Goal: Task Accomplishment & Management: Complete application form

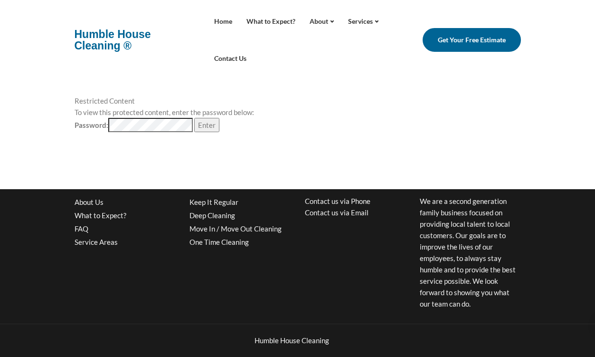
click at [207, 125] on input "Enter" at bounding box center [206, 125] width 25 height 14
type input "Loading..."
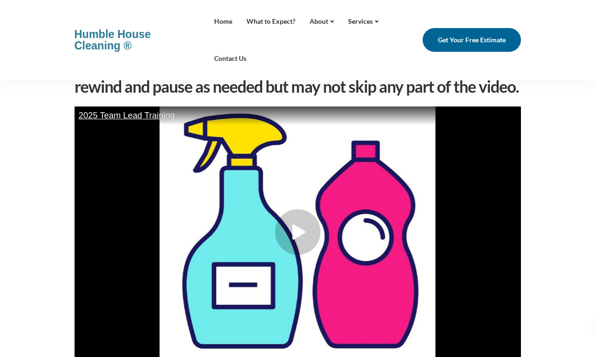
scroll to position [121, 0]
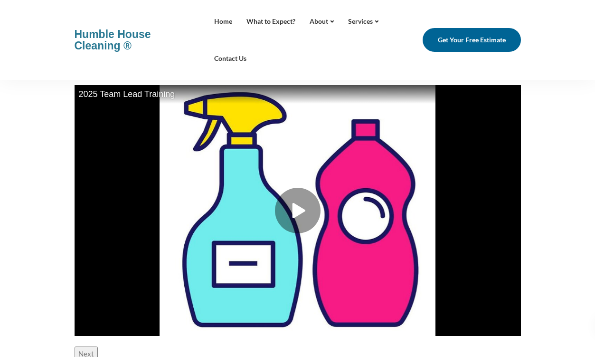
click at [287, 210] on div at bounding box center [298, 211] width 46 height 46
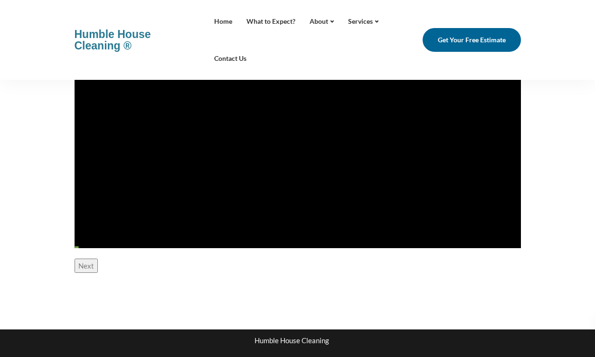
scroll to position [214, 0]
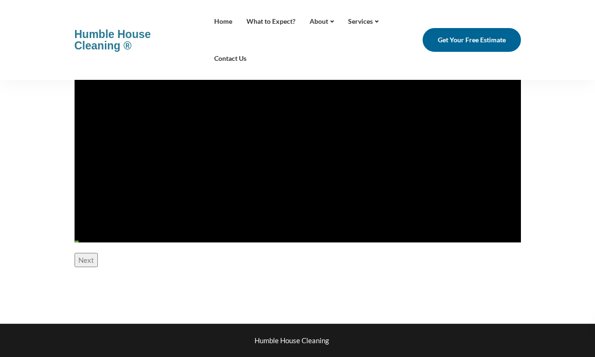
click at [86, 263] on input "Next" at bounding box center [86, 260] width 23 height 14
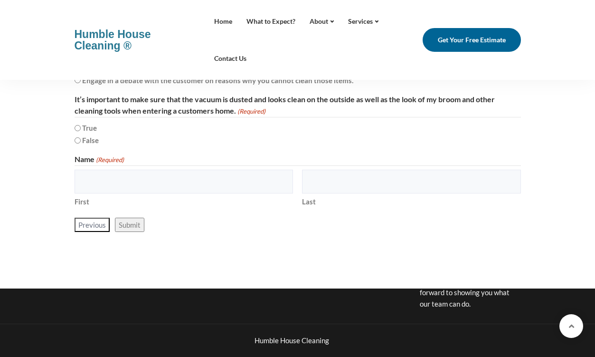
scroll to position [3538, 0]
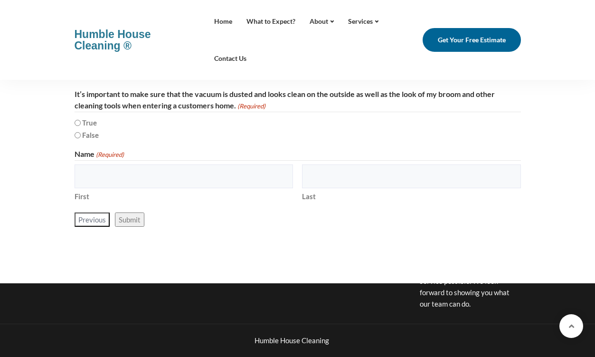
click at [92, 223] on input "Previous" at bounding box center [92, 219] width 35 height 14
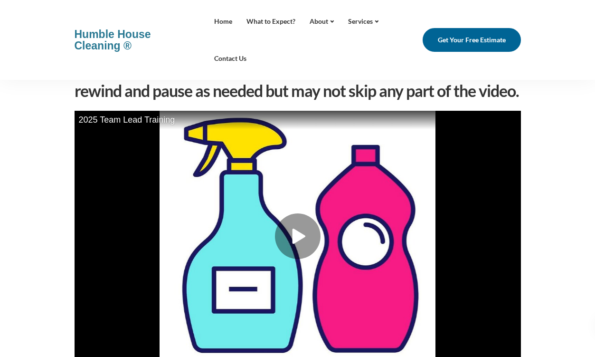
click at [292, 244] on div at bounding box center [298, 236] width 46 height 46
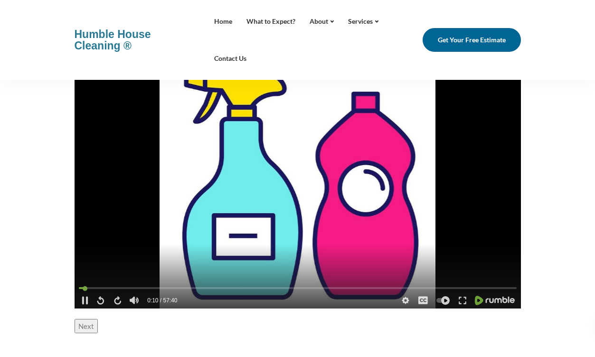
scroll to position [151, 0]
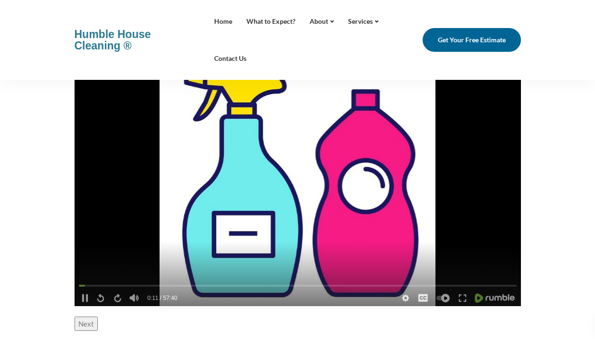
click at [463, 307] on div "Your video watching session is recorded. You must watch the video to completion…" at bounding box center [298, 162] width 447 height 359
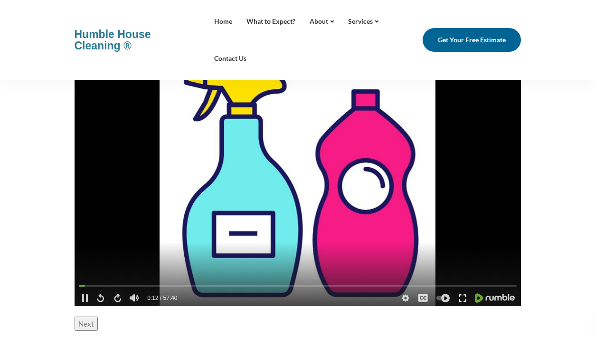
click at [463, 299] on icon at bounding box center [462, 298] width 9 height 9
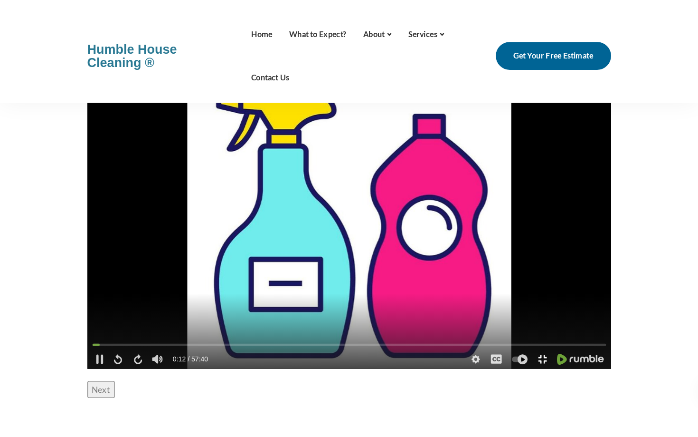
scroll to position [0, 0]
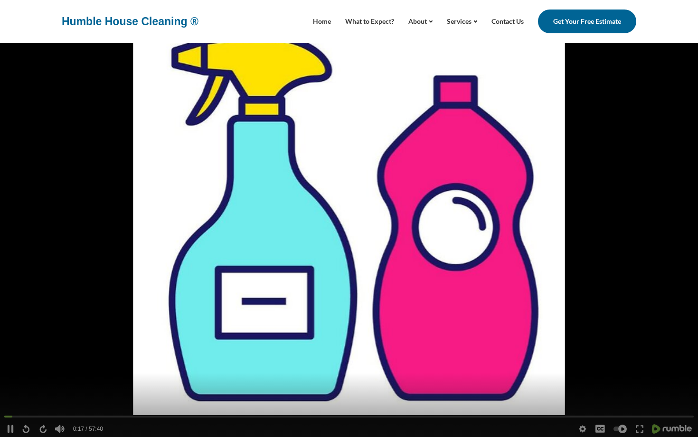
click at [575, 263] on video at bounding box center [349, 218] width 698 height 437
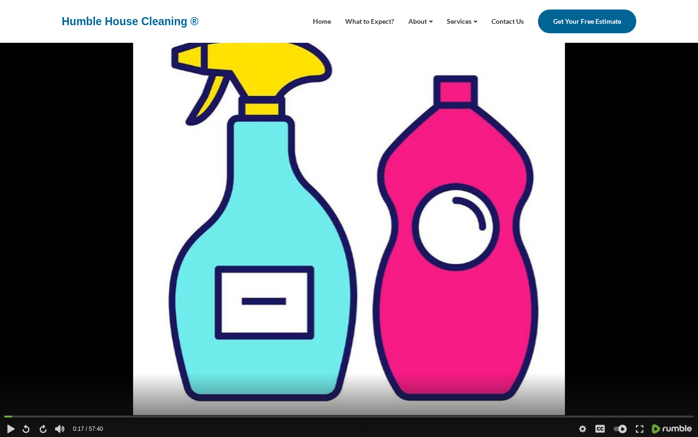
click at [505, 316] on video at bounding box center [349, 218] width 698 height 437
click at [469, 308] on video at bounding box center [349, 218] width 698 height 437
click at [415, 164] on video at bounding box center [349, 218] width 698 height 437
click at [126, 356] on video at bounding box center [349, 218] width 698 height 437
click at [174, 334] on video at bounding box center [349, 218] width 698 height 437
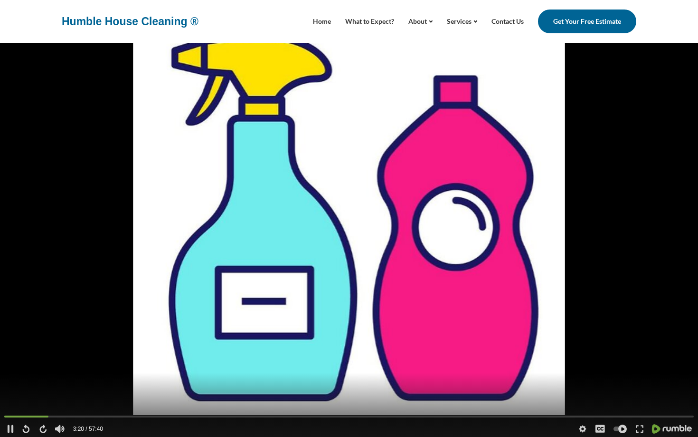
click at [318, 292] on video at bounding box center [349, 218] width 698 height 437
click at [234, 264] on video at bounding box center [349, 218] width 698 height 437
click at [223, 284] on video at bounding box center [349, 218] width 698 height 437
click at [503, 239] on video at bounding box center [349, 218] width 698 height 437
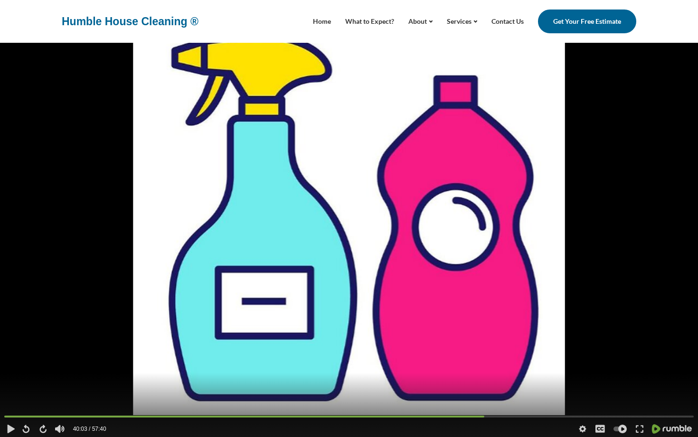
click at [466, 256] on video at bounding box center [349, 218] width 698 height 437
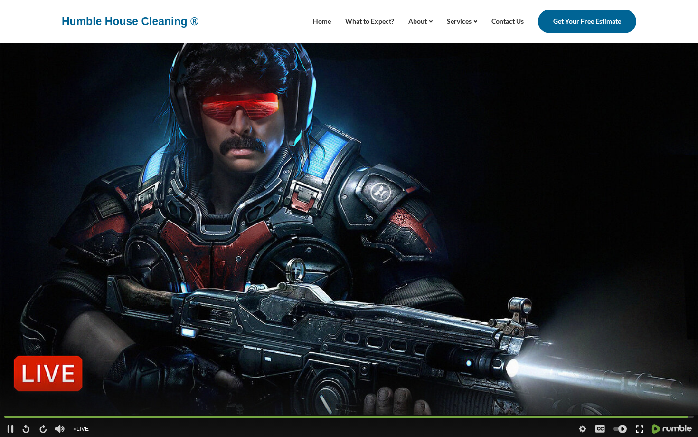
click at [595, 356] on div at bounding box center [639, 428] width 17 height 14
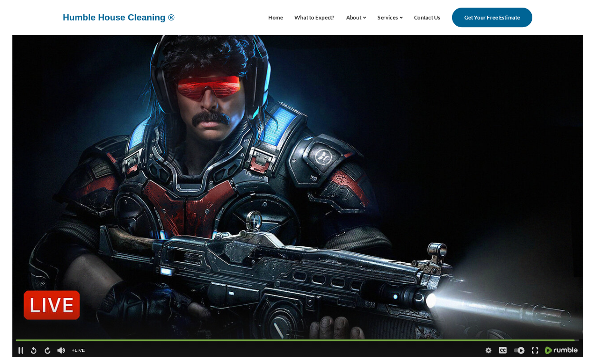
scroll to position [151, 0]
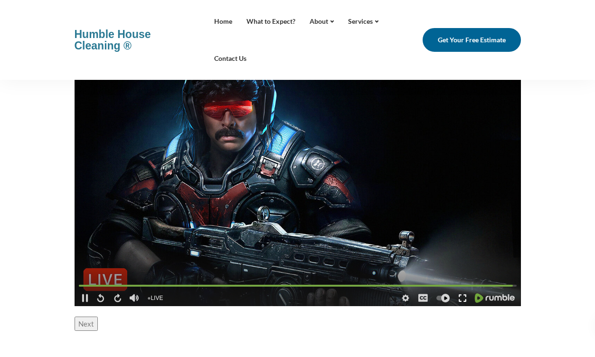
click at [458, 300] on icon at bounding box center [462, 298] width 9 height 9
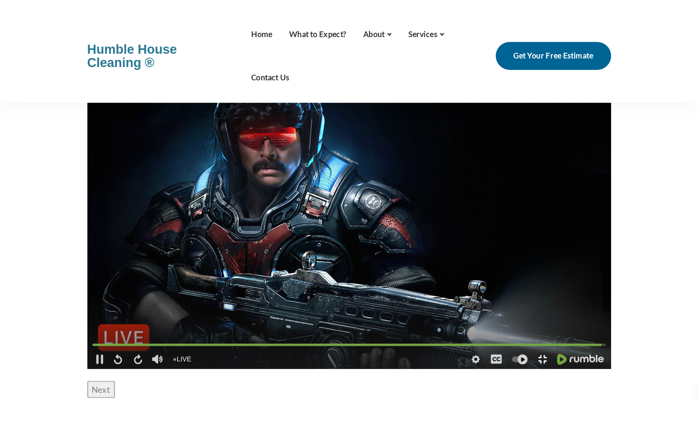
scroll to position [0, 0]
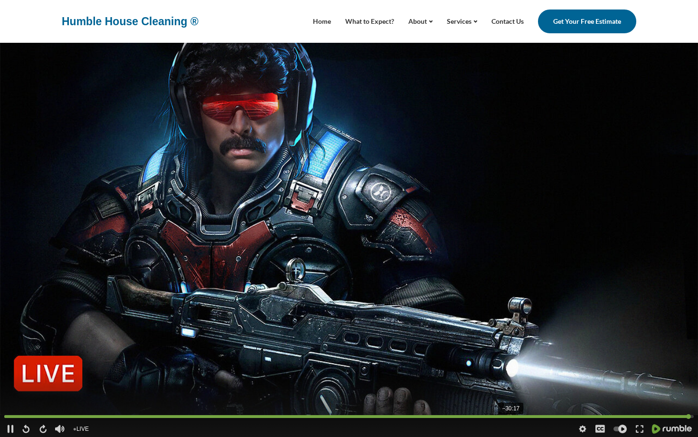
click at [510, 356] on div at bounding box center [349, 416] width 690 height 3
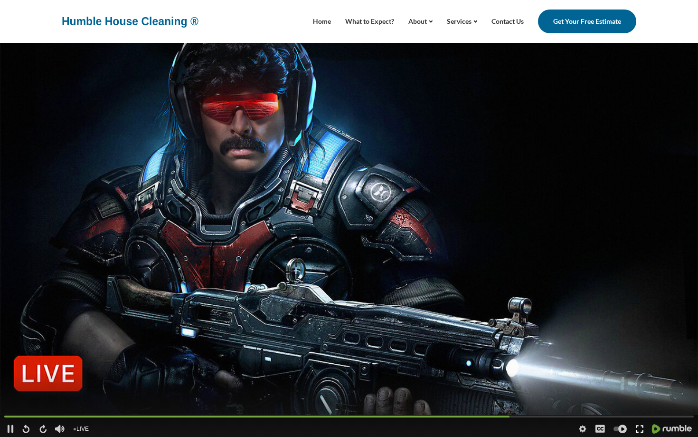
click at [595, 356] on icon at bounding box center [640, 428] width 7 height 7
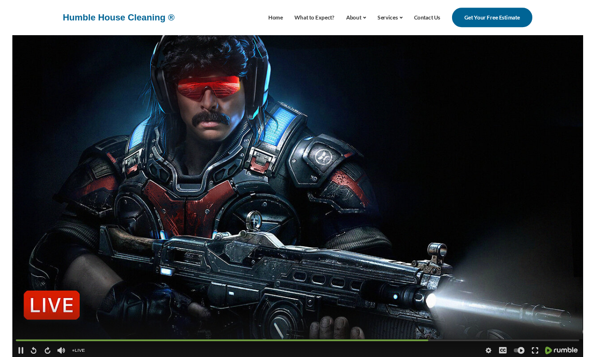
scroll to position [151, 0]
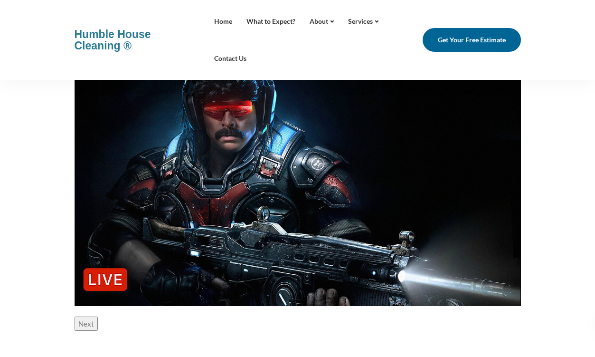
click at [88, 322] on input "Next" at bounding box center [86, 323] width 23 height 14
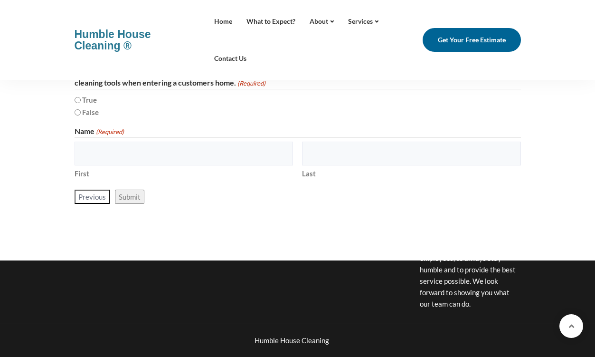
scroll to position [3579, 0]
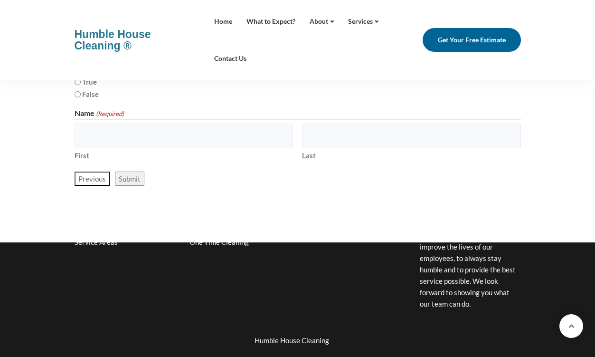
click at [86, 175] on input "Previous" at bounding box center [92, 179] width 35 height 14
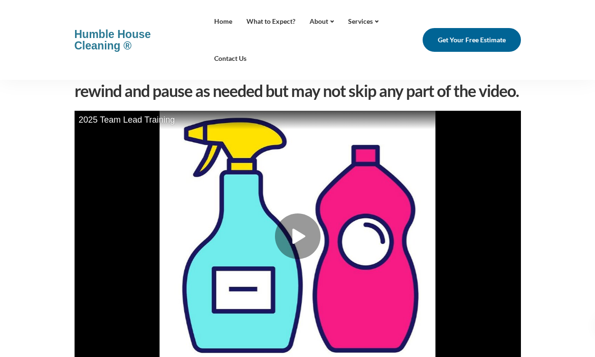
click at [281, 209] on div at bounding box center [298, 236] width 447 height 251
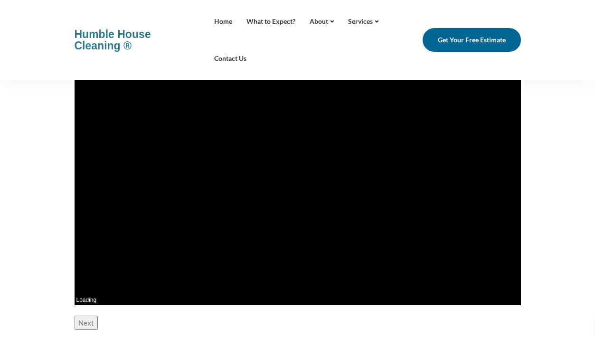
scroll to position [191, 0]
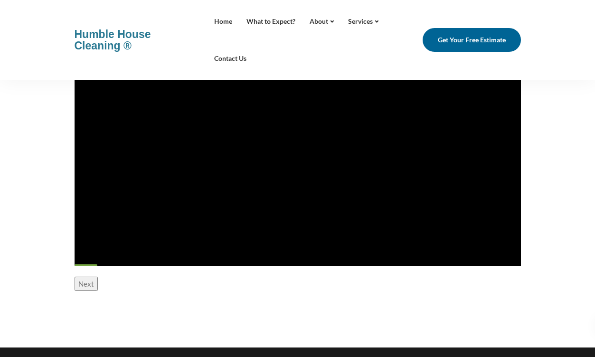
click at [324, 180] on div at bounding box center [298, 126] width 447 height 222
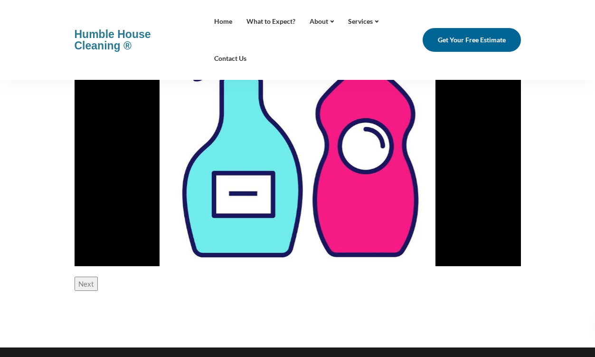
click at [88, 285] on input "Next" at bounding box center [86, 284] width 23 height 14
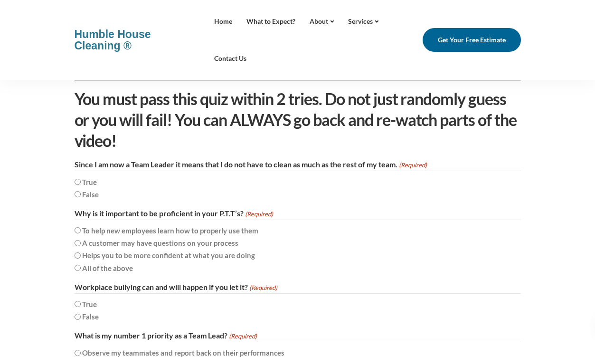
scroll to position [74, 0]
click at [80, 193] on div "False" at bounding box center [298, 194] width 447 height 12
click at [78, 193] on input "False" at bounding box center [78, 194] width 6 height 6
radio input "true"
click at [94, 268] on label "All of the above" at bounding box center [107, 268] width 51 height 11
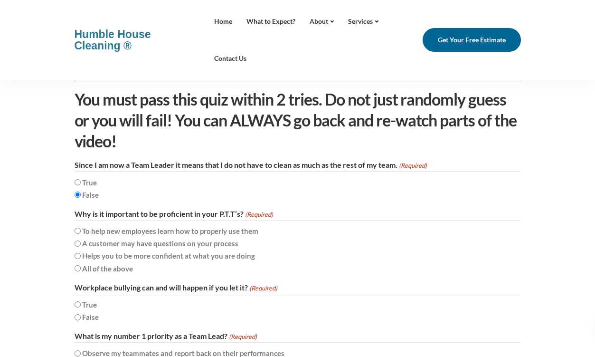
click at [81, 268] on input "All of the above" at bounding box center [78, 268] width 6 height 6
radio input "true"
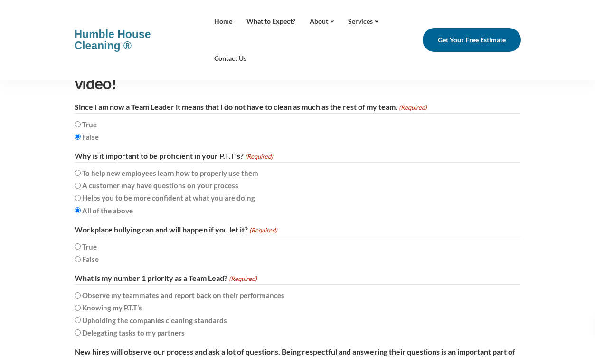
scroll to position [134, 0]
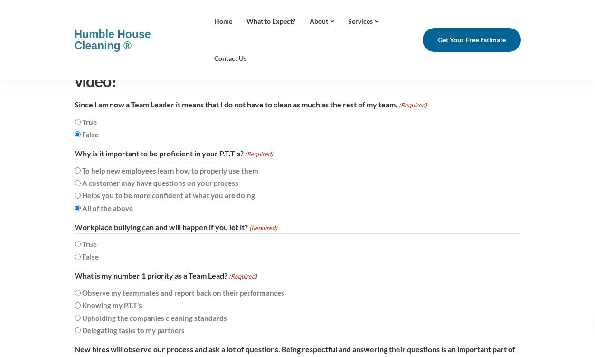
click at [76, 246] on input "True" at bounding box center [78, 244] width 6 height 6
radio input "true"
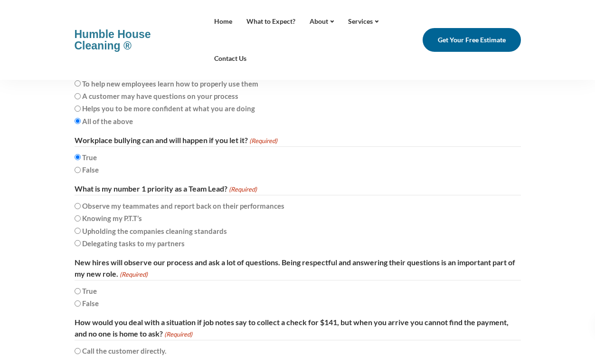
scroll to position [220, 0]
click at [76, 218] on input "Knowing my P.T.T’s" at bounding box center [78, 219] width 6 height 6
radio input "true"
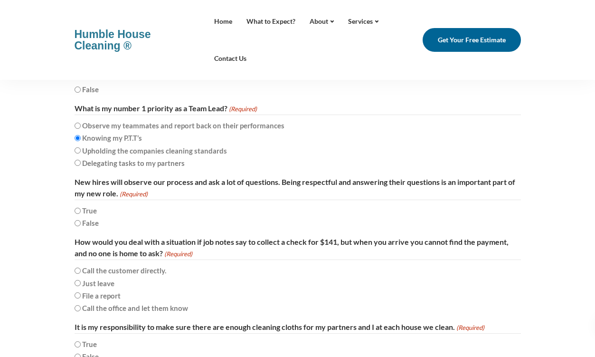
scroll to position [302, 0]
click at [77, 210] on input "True" at bounding box center [78, 210] width 6 height 6
radio input "true"
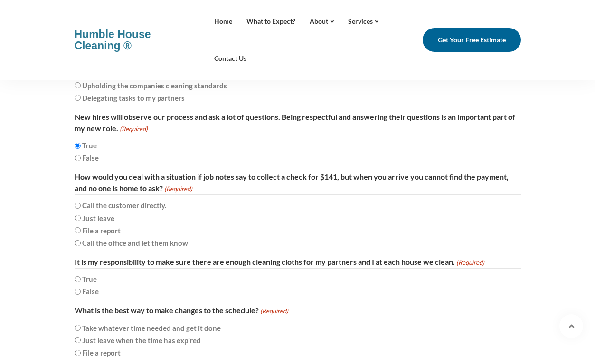
scroll to position [370, 0]
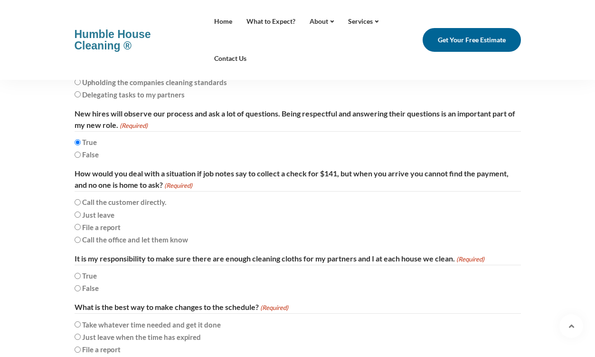
click at [77, 239] on input "Call the office and let them know" at bounding box center [78, 240] width 6 height 6
radio input "true"
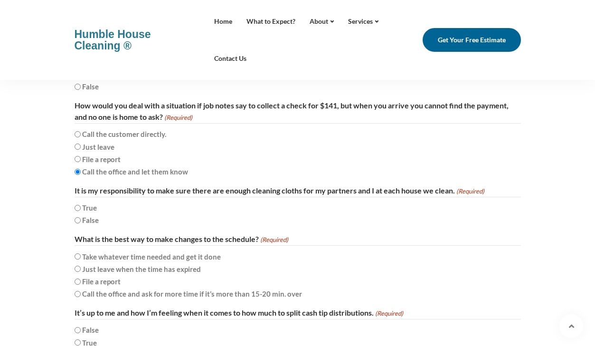
scroll to position [440, 0]
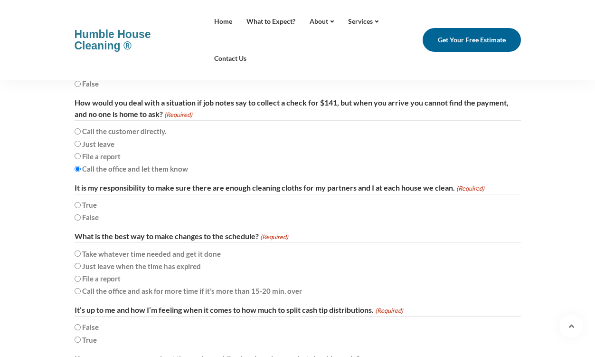
click at [77, 206] on input "True" at bounding box center [78, 205] width 6 height 6
radio input "true"
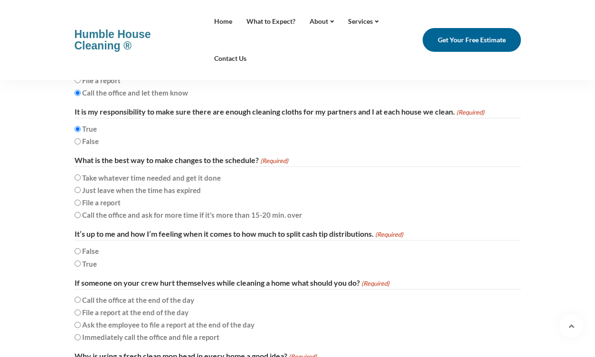
scroll to position [517, 0]
click at [89, 213] on label "Call the office and ask for more time if it’s more than 15-20 min. over" at bounding box center [192, 214] width 220 height 11
click at [81, 213] on input "Call the office and ask for more time if it’s more than 15-20 min. over" at bounding box center [78, 214] width 6 height 6
radio input "true"
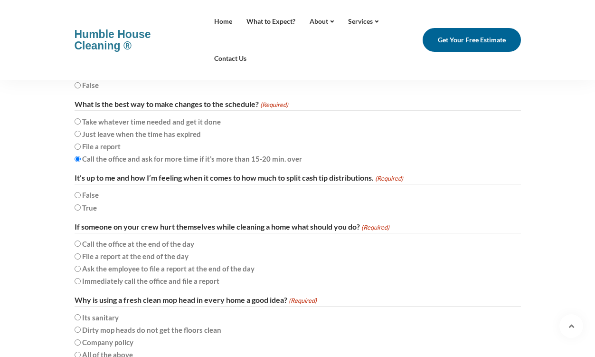
scroll to position [576, 0]
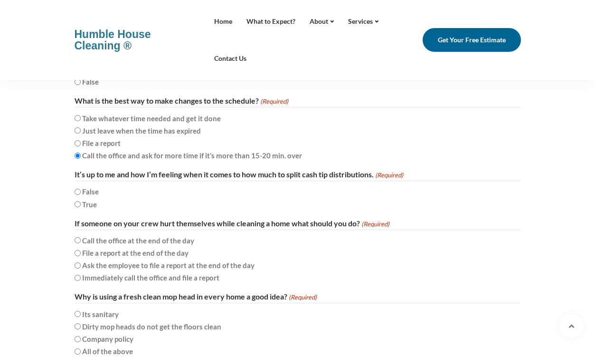
click at [83, 205] on label "True" at bounding box center [89, 204] width 15 height 11
click at [81, 205] on input "True" at bounding box center [78, 204] width 6 height 6
radio input "true"
click at [77, 192] on input "False" at bounding box center [78, 192] width 6 height 6
radio input "true"
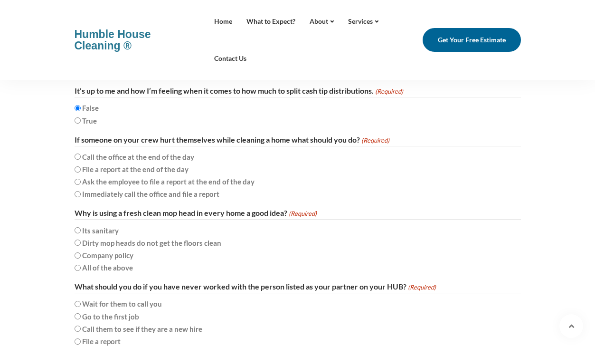
scroll to position [659, 0]
click at [119, 197] on label "Immediately call the office and file a report" at bounding box center [150, 194] width 137 height 11
click at [81, 197] on input "Immediately call the office and file a report" at bounding box center [78, 194] width 6 height 6
radio input "true"
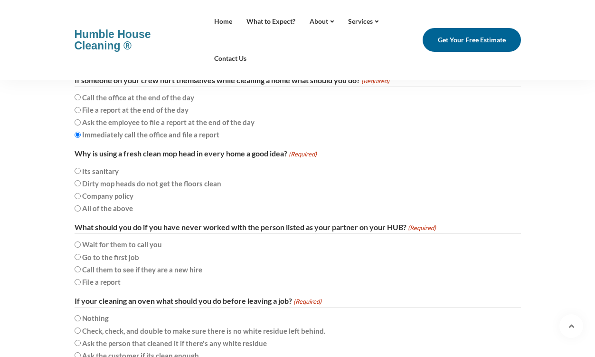
scroll to position [719, 0]
click at [123, 206] on label "All of the above" at bounding box center [107, 207] width 51 height 11
click at [81, 206] on input "All of the above" at bounding box center [78, 208] width 6 height 6
radio input "true"
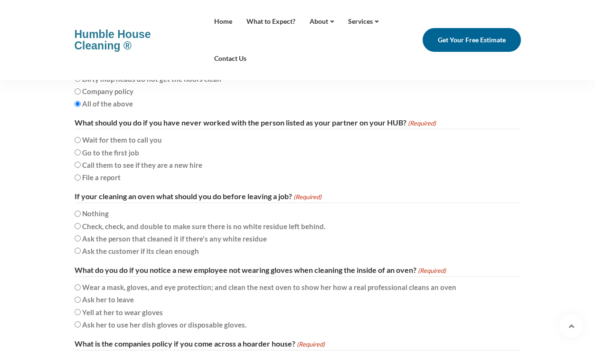
scroll to position [824, 0]
click at [115, 163] on label "Call them to see if they are a new hire" at bounding box center [142, 164] width 120 height 11
click at [81, 163] on input "Call them to see if they are a new hire" at bounding box center [78, 164] width 6 height 6
radio input "true"
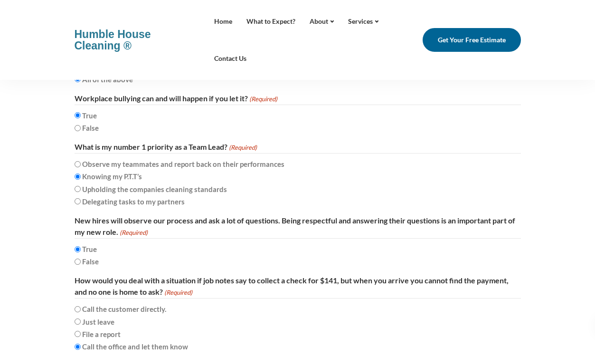
scroll to position [262, 0]
click at [190, 192] on label "Upholding the companies cleaning standards" at bounding box center [154, 189] width 145 height 11
click at [81, 192] on input "Upholding the companies cleaning standards" at bounding box center [78, 189] width 6 height 6
radio input "true"
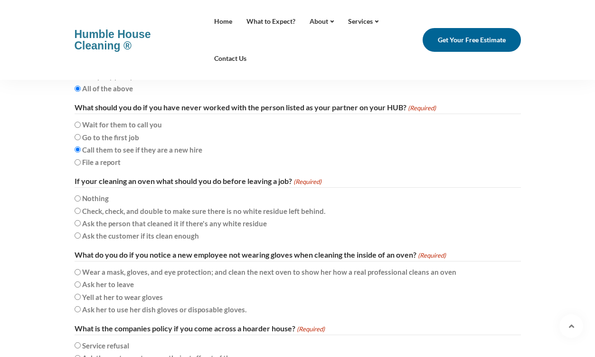
scroll to position [856, 0]
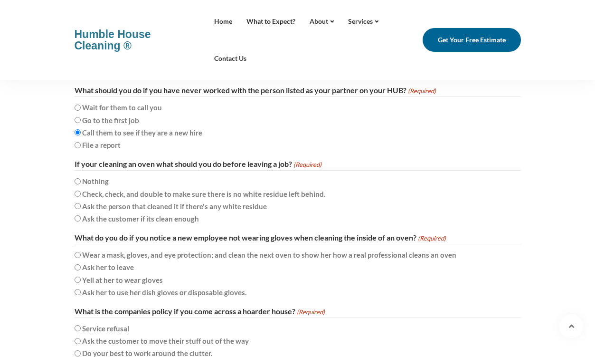
click at [191, 191] on label "Check, check, and double to make sure there is no white residue left behind." at bounding box center [203, 193] width 243 height 11
click at [81, 191] on input "Check, check, and double to make sure there is no white residue left behind." at bounding box center [78, 194] width 6 height 6
radio input "true"
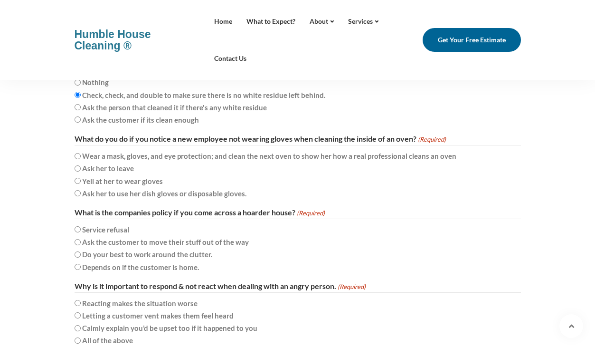
scroll to position [955, 0]
click at [148, 190] on label "Ask her to use her dish gloves or disposable gloves." at bounding box center [164, 192] width 164 height 11
click at [81, 190] on input "Ask her to use her dish gloves or disposable gloves." at bounding box center [78, 192] width 6 height 6
radio input "true"
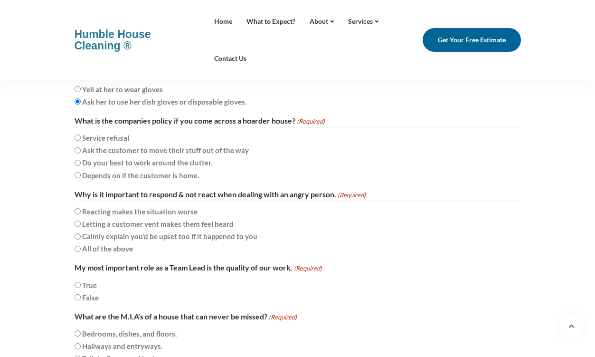
scroll to position [1045, 0]
click at [115, 139] on label "Service refusal" at bounding box center [105, 138] width 47 height 11
click at [81, 139] on input "Service refusal" at bounding box center [78, 138] width 6 height 6
radio input "true"
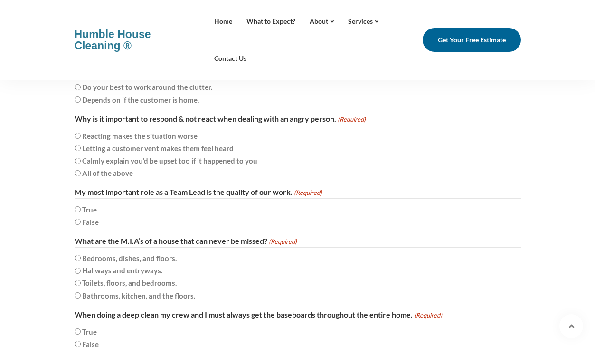
scroll to position [1123, 0]
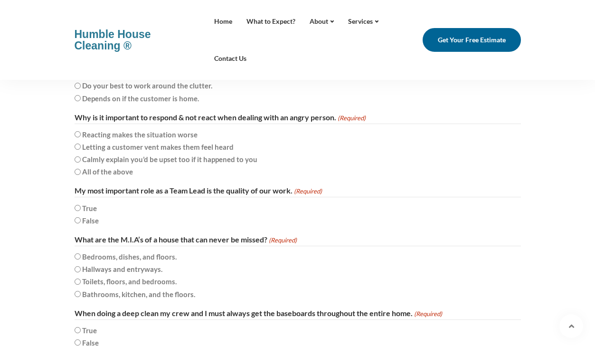
click at [122, 173] on label "All of the above" at bounding box center [107, 171] width 51 height 11
click at [81, 173] on input "All of the above" at bounding box center [78, 172] width 6 height 6
radio input "true"
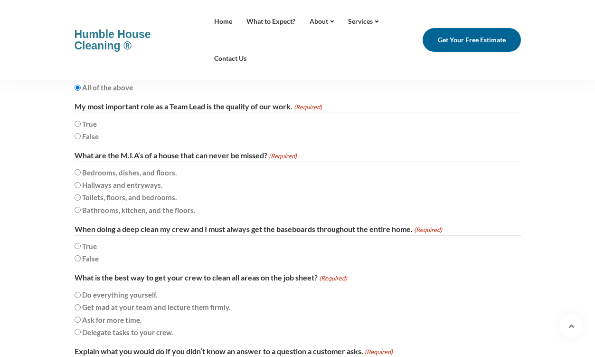
scroll to position [1208, 0]
click at [78, 121] on input "True" at bounding box center [78, 123] width 6 height 6
radio input "true"
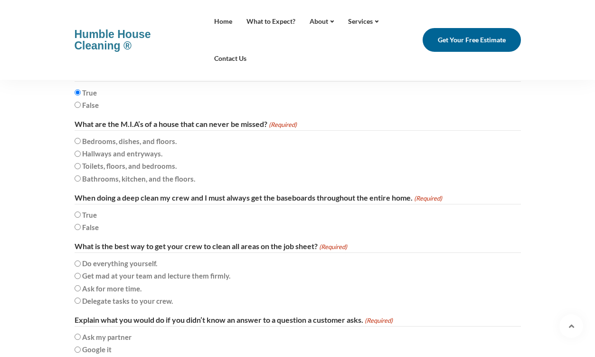
scroll to position [1244, 0]
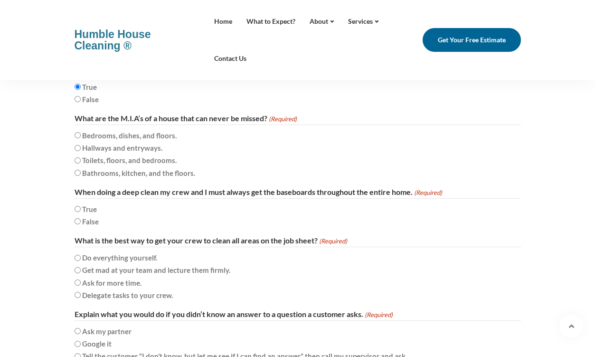
click at [129, 135] on label "Bedrooms, dishes, and floors." at bounding box center [129, 135] width 95 height 11
click at [81, 135] on input "Bedrooms, dishes, and floors." at bounding box center [78, 135] width 6 height 6
radio input "true"
click at [146, 171] on label "Bathrooms, kitchen, and the floors." at bounding box center [138, 172] width 113 height 11
click at [81, 171] on input "Bathrooms, kitchen, and the floors." at bounding box center [78, 173] width 6 height 6
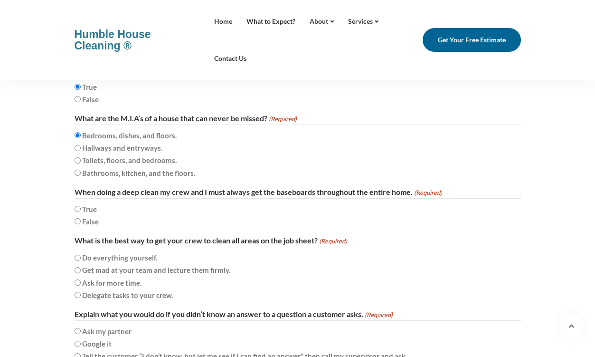
radio input "true"
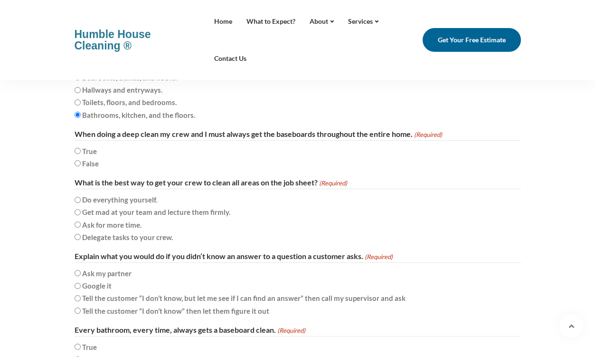
scroll to position [1309, 0]
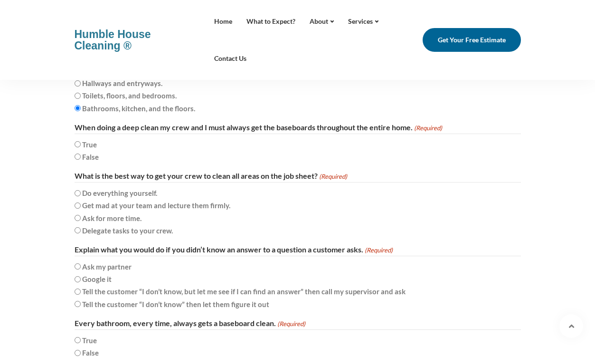
click at [76, 143] on input "True" at bounding box center [78, 144] width 6 height 6
radio input "true"
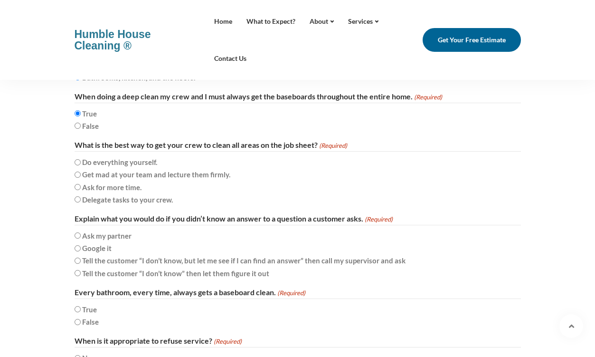
scroll to position [1343, 0]
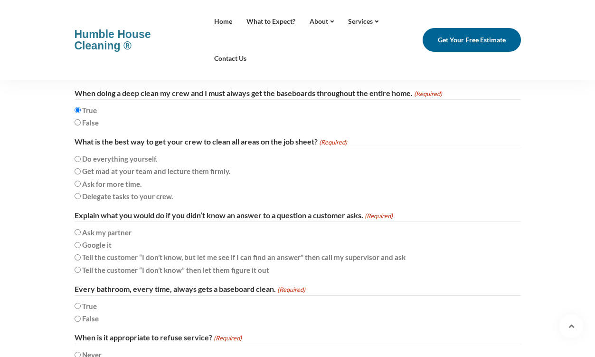
click at [134, 197] on label "Delegate tasks to your crew." at bounding box center [127, 196] width 91 height 11
click at [81, 197] on input "Delegate tasks to your crew." at bounding box center [78, 196] width 6 height 6
radio input "true"
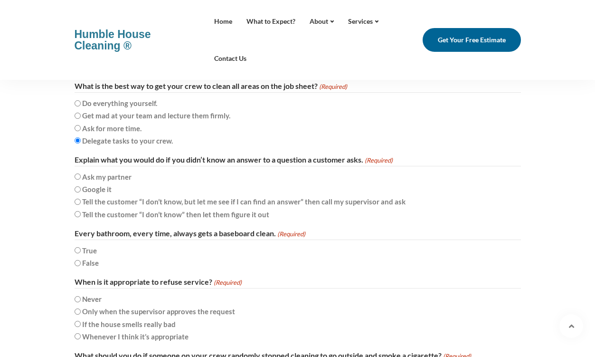
scroll to position [1413, 0]
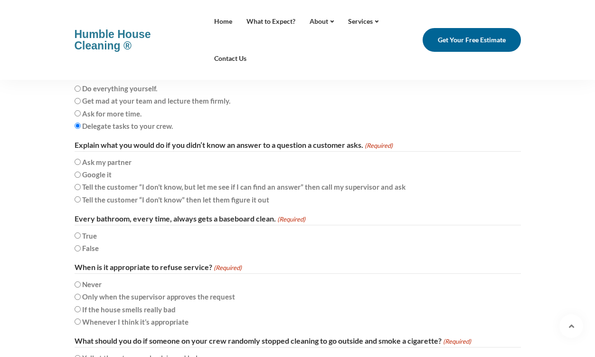
click at [244, 181] on label "Tell the customer “I don’t know, but let me see if I can find an answer” then c…" at bounding box center [244, 186] width 324 height 11
click at [81, 184] on input "Tell the customer “I don’t know, but let me see if I can find an answer” then c…" at bounding box center [78, 187] width 6 height 6
radio input "true"
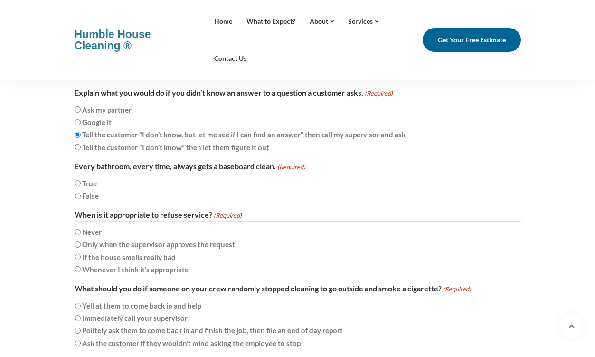
scroll to position [1472, 0]
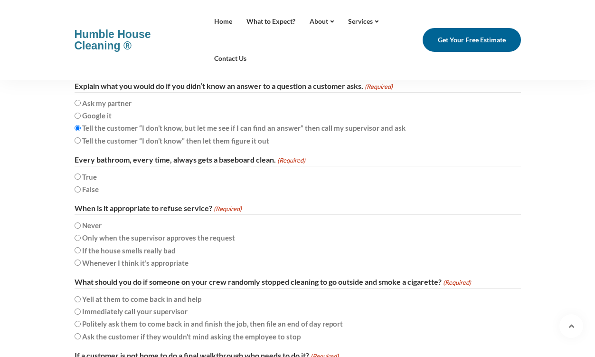
click at [77, 177] on input "True" at bounding box center [78, 176] width 6 height 6
radio input "true"
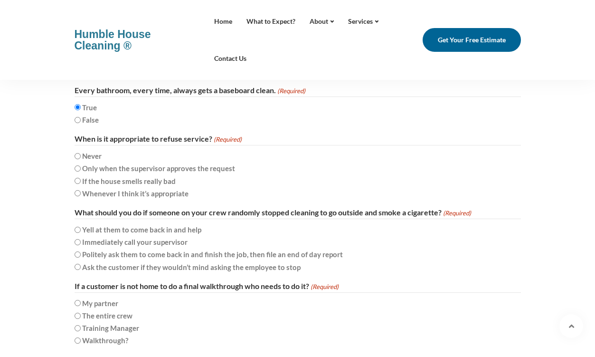
scroll to position [1548, 0]
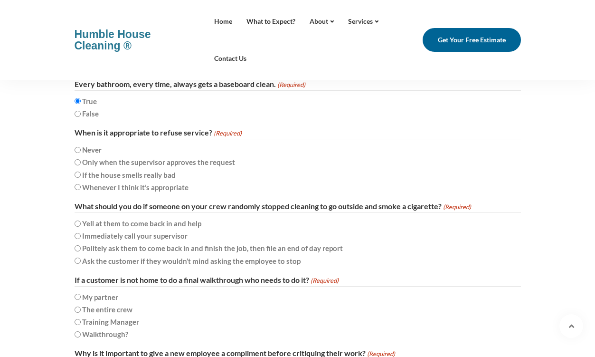
click at [160, 162] on label "Only when the supervisor approves the request" at bounding box center [158, 161] width 153 height 11
click at [81, 162] on input "Only when the supervisor approves the request" at bounding box center [78, 162] width 6 height 6
radio input "true"
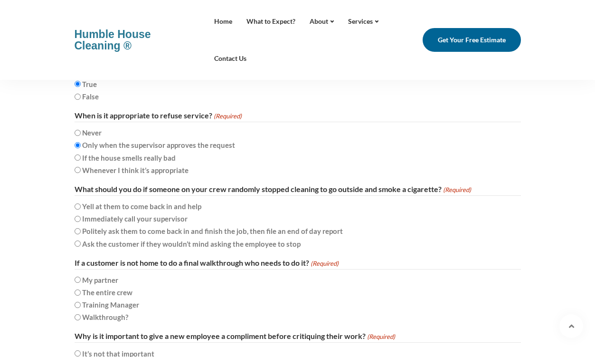
click at [186, 233] on label "Politely ask them to come back in and finish the job, then file an end of day r…" at bounding box center [212, 230] width 261 height 11
click at [81, 233] on input "Politely ask them to come back in and finish the job, then file an end of day r…" at bounding box center [78, 231] width 6 height 6
radio input "true"
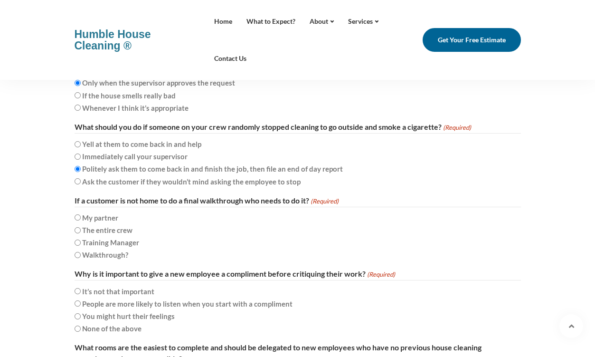
scroll to position [1631, 0]
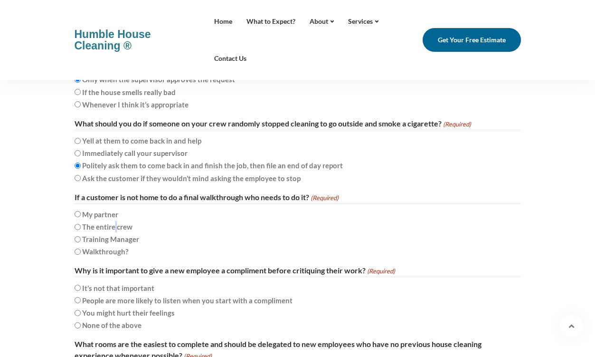
click at [115, 227] on label "The entire crew" at bounding box center [107, 226] width 50 height 11
click at [81, 227] on input "The entire crew" at bounding box center [78, 227] width 6 height 6
radio input "true"
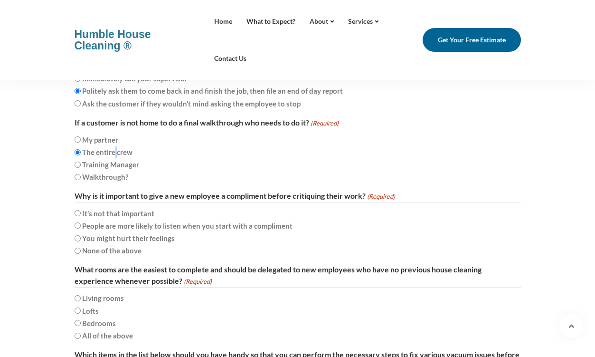
scroll to position [1708, 0]
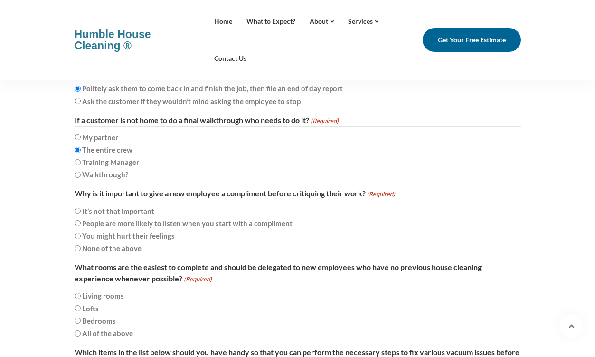
click at [296, 245] on div "None of the above" at bounding box center [298, 247] width 447 height 12
click at [238, 220] on label "People are more likely to listen when you start with a compliment" at bounding box center [187, 223] width 210 height 11
click at [81, 220] on input "People are more likely to listen when you start with a compliment" at bounding box center [78, 223] width 6 height 6
radio input "true"
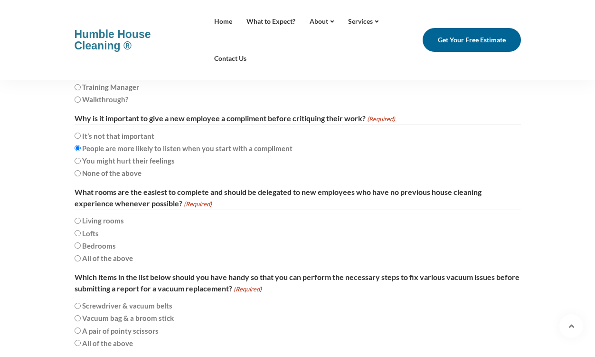
scroll to position [1784, 0]
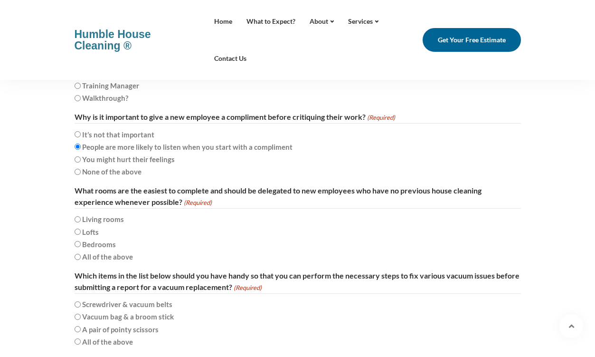
click at [120, 255] on label "All of the above" at bounding box center [107, 256] width 51 height 11
click at [81, 255] on input "All of the above" at bounding box center [78, 257] width 6 height 6
radio input "true"
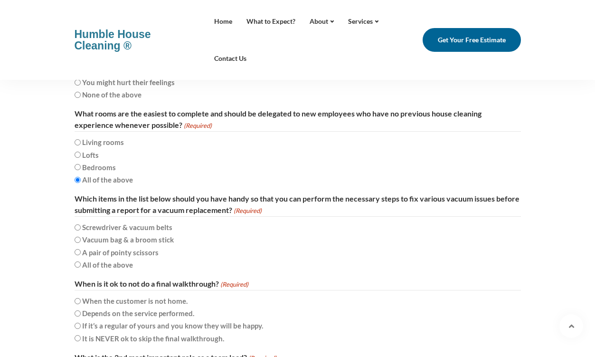
scroll to position [1890, 0]
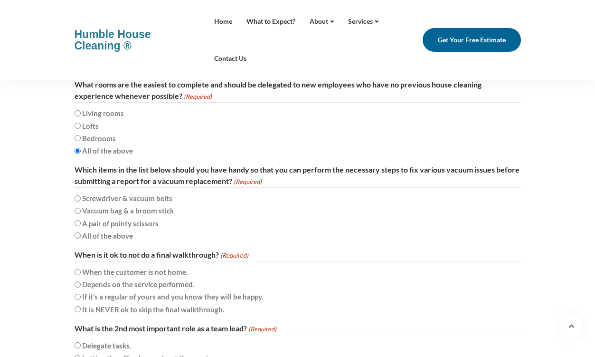
click at [123, 232] on label "All of the above" at bounding box center [107, 235] width 51 height 11
click at [81, 232] on input "All of the above" at bounding box center [78, 235] width 6 height 6
radio input "true"
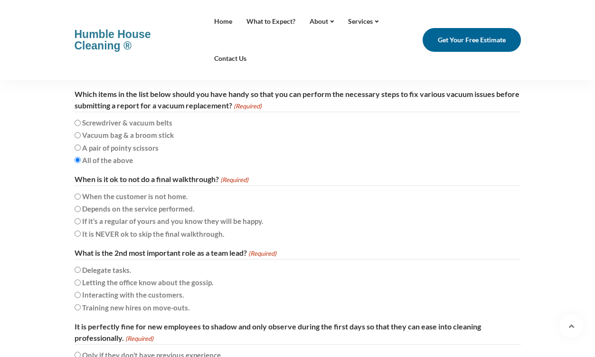
scroll to position [1967, 0]
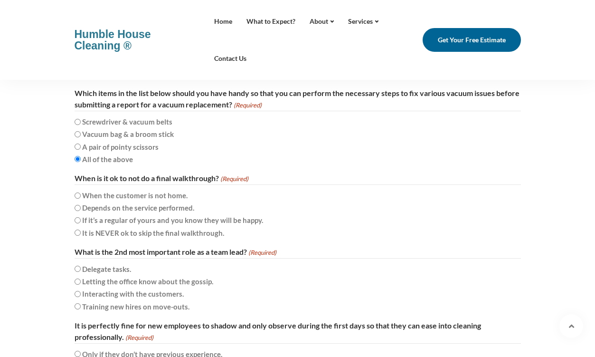
click at [205, 232] on label "It is NEVER ok to skip the final walkthrough." at bounding box center [153, 232] width 142 height 11
click at [81, 232] on input "It is NEVER ok to skip the final walkthrough." at bounding box center [78, 232] width 6 height 6
radio input "true"
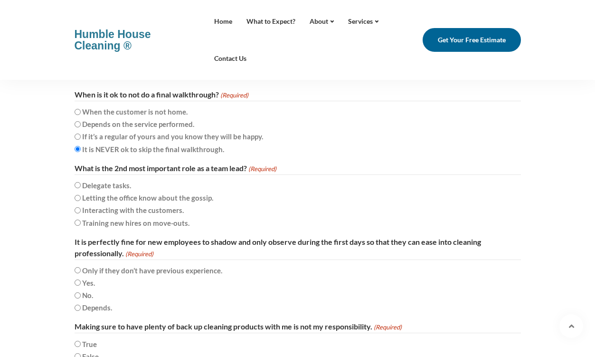
scroll to position [2053, 0]
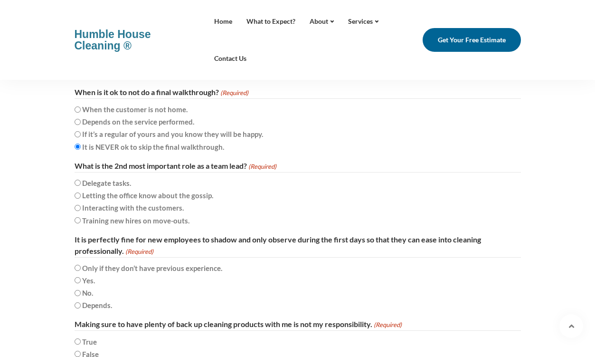
click at [167, 207] on label "Interacting with the customers." at bounding box center [133, 207] width 102 height 11
click at [81, 207] on input "Interacting with the customers." at bounding box center [78, 208] width 6 height 6
radio input "true"
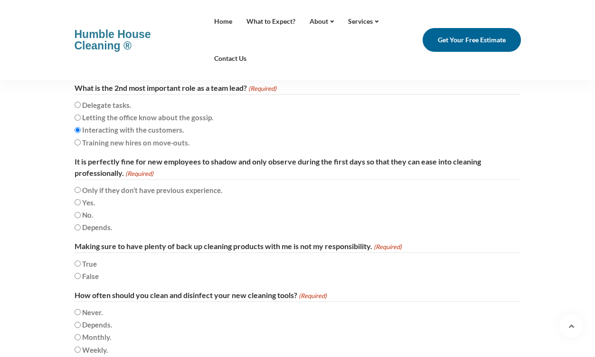
scroll to position [2132, 0]
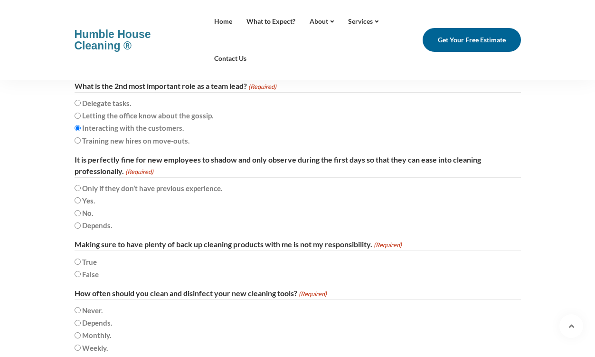
click at [200, 183] on label "Only if they don’t have previous experience." at bounding box center [152, 187] width 140 height 11
click at [81, 185] on input "Only if they don’t have previous experience." at bounding box center [78, 188] width 6 height 6
radio input "true"
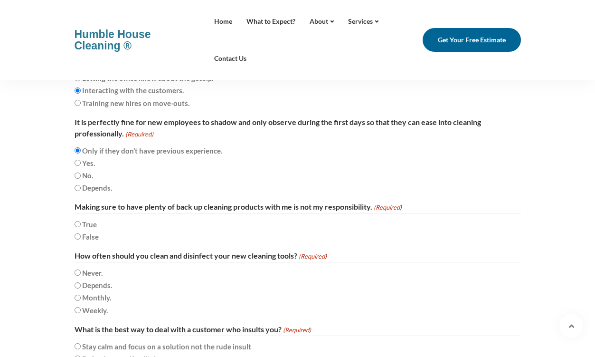
scroll to position [2170, 0]
click at [79, 177] on input "No." at bounding box center [78, 175] width 6 height 6
radio input "true"
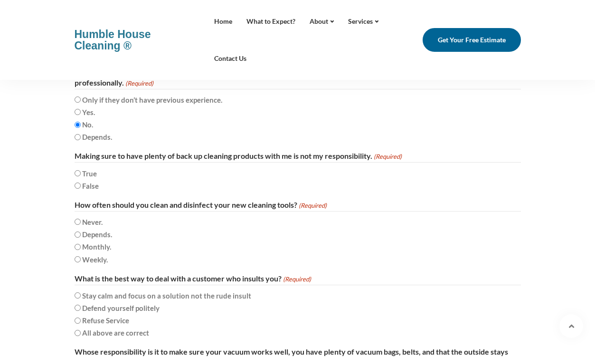
scroll to position [2222, 0]
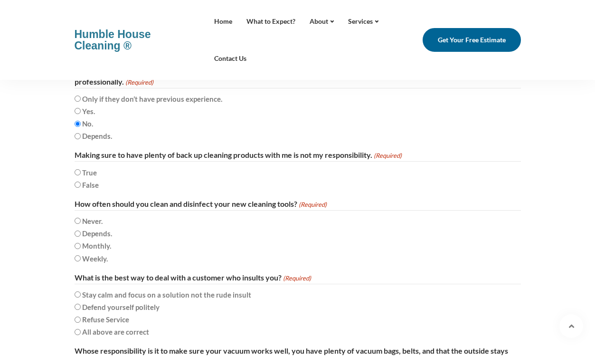
click at [78, 181] on input "False" at bounding box center [78, 184] width 6 height 6
radio input "true"
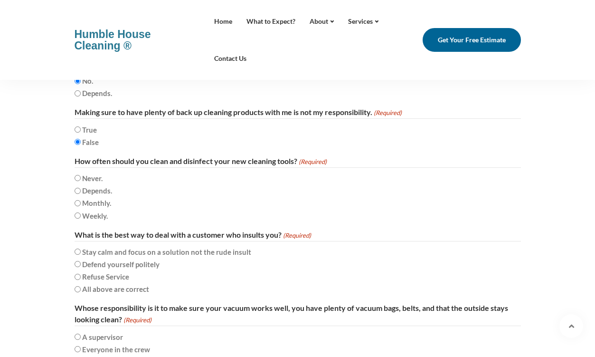
scroll to position [2268, 0]
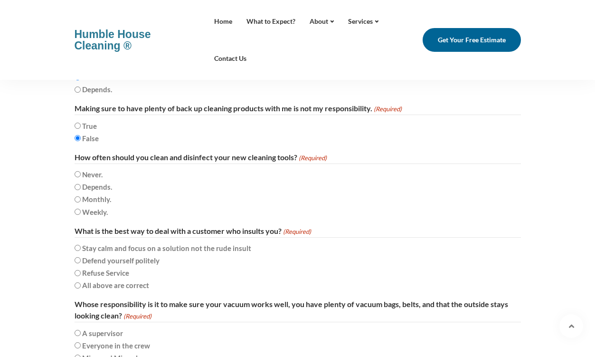
click at [98, 209] on label "Weekly." at bounding box center [95, 211] width 26 height 11
click at [81, 209] on input "Weekly." at bounding box center [78, 212] width 6 height 6
radio input "true"
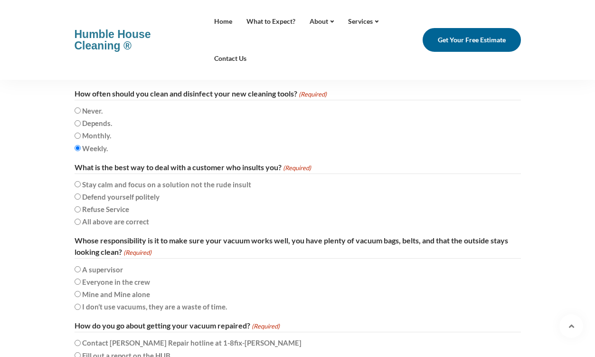
scroll to position [2332, 0]
click at [124, 183] on label "Stay calm and focus on a solution not the rude insult" at bounding box center [166, 183] width 169 height 11
click at [81, 183] on input "Stay calm and focus on a solution not the rude insult" at bounding box center [78, 184] width 6 height 6
radio input "true"
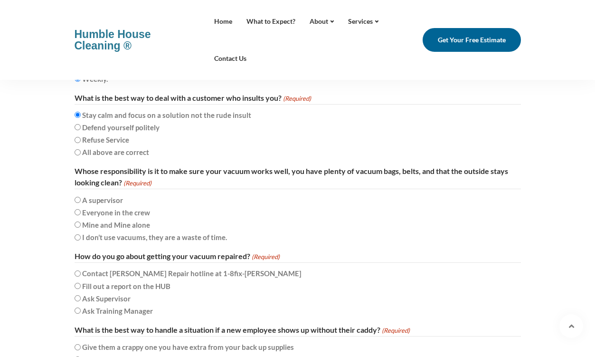
scroll to position [2402, 0]
click at [134, 222] on label "Mine and Mine alone" at bounding box center [116, 224] width 68 height 11
click at [81, 222] on input "Mine and Mine alone" at bounding box center [78, 224] width 6 height 6
radio input "true"
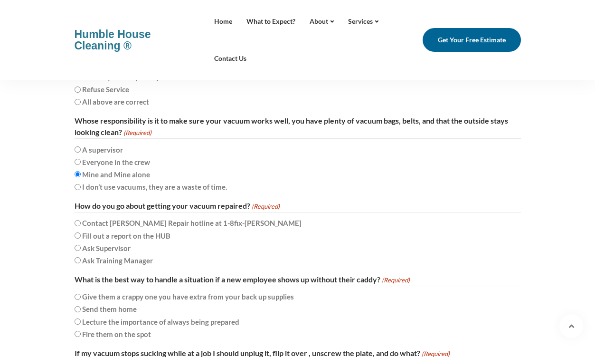
scroll to position [2485, 0]
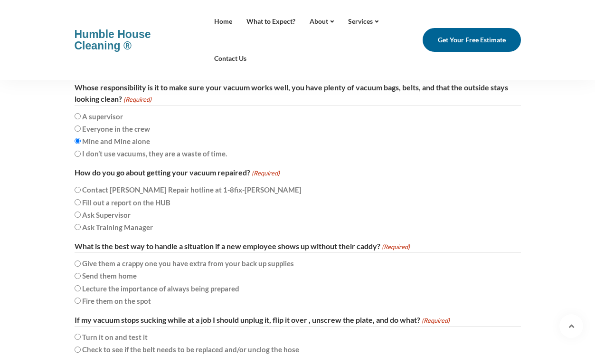
click at [137, 202] on label "Fill out a report on the HUB" at bounding box center [126, 202] width 88 height 11
click at [81, 202] on input "Fill out a report on the HUB" at bounding box center [78, 202] width 6 height 6
radio input "true"
click at [137, 202] on label "Fill out a report on the HUB" at bounding box center [126, 202] width 88 height 11
click at [81, 202] on input "Fill out a report on the HUB" at bounding box center [78, 202] width 6 height 6
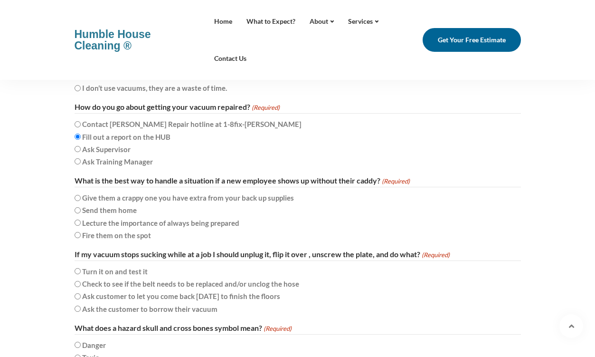
scroll to position [2559, 0]
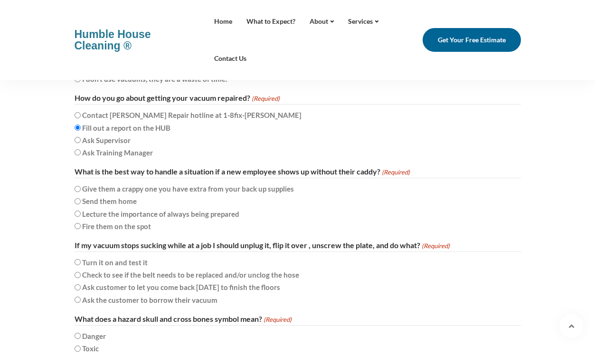
click at [211, 187] on label "Give them a crappy one you have extra from your back up supplies" at bounding box center [188, 188] width 212 height 11
click at [81, 187] on input "Give them a crappy one you have extra from your back up supplies" at bounding box center [78, 189] width 6 height 6
radio input "true"
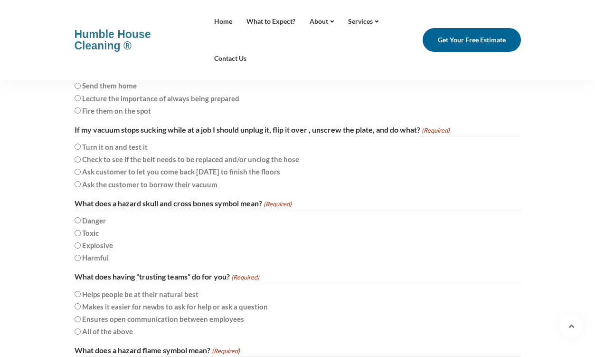
scroll to position [2677, 0]
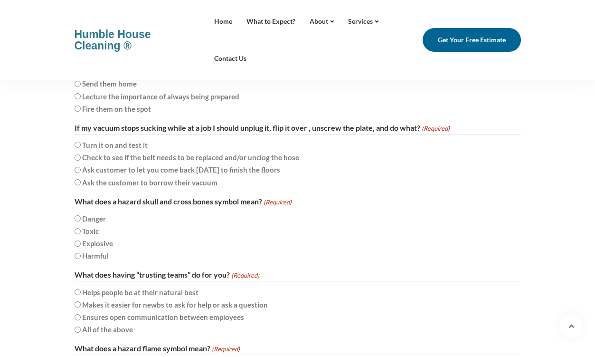
click at [247, 155] on label "Check to see if the belt needs to be replaced and/or unclog the hose" at bounding box center [190, 157] width 217 height 11
click at [81, 155] on input "Check to see if the belt needs to be replaced and/or unclog the hose" at bounding box center [78, 157] width 6 height 6
radio input "true"
click at [77, 229] on input "Toxic" at bounding box center [78, 231] width 6 height 6
radio input "true"
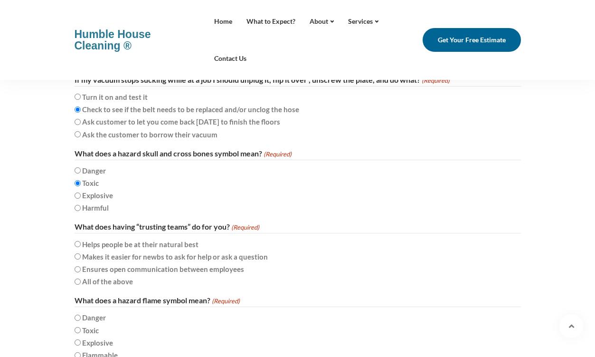
scroll to position [2741, 0]
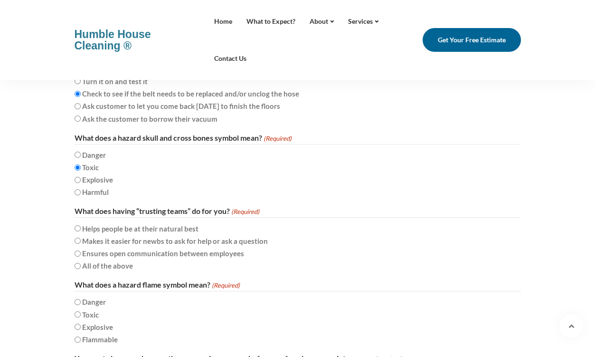
click at [121, 267] on label "All of the above" at bounding box center [107, 265] width 51 height 11
click at [81, 267] on input "All of the above" at bounding box center [78, 266] width 6 height 6
radio input "true"
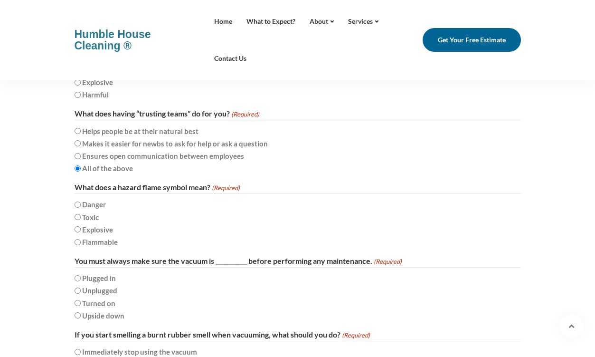
scroll to position [2839, 0]
click at [102, 237] on label "Flammable" at bounding box center [100, 240] width 36 height 11
click at [81, 238] on input "Flammable" at bounding box center [78, 241] width 6 height 6
radio input "true"
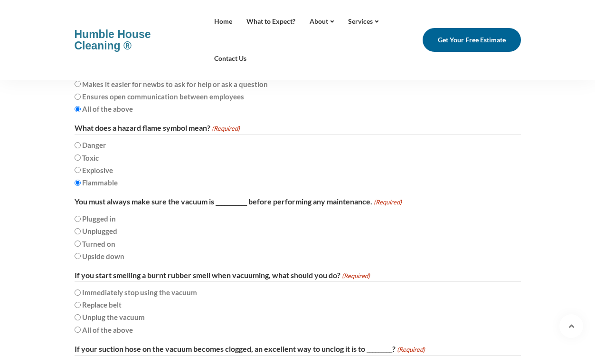
scroll to position [2899, 0]
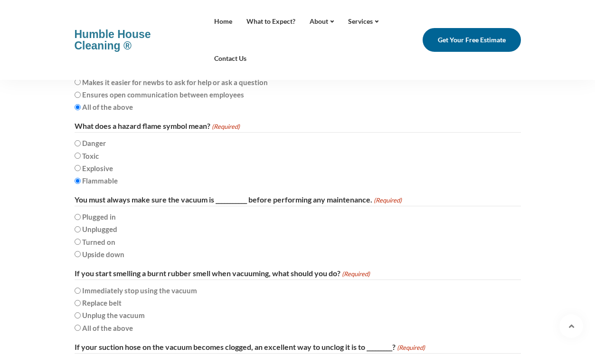
click at [102, 227] on label "Unplugged" at bounding box center [99, 228] width 35 height 11
click at [81, 227] on input "Unplugged" at bounding box center [78, 229] width 6 height 6
radio input "true"
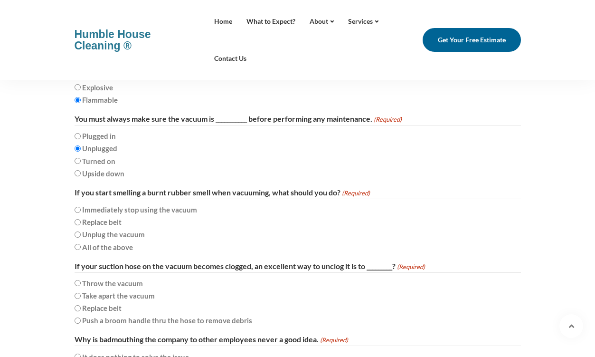
scroll to position [2981, 0]
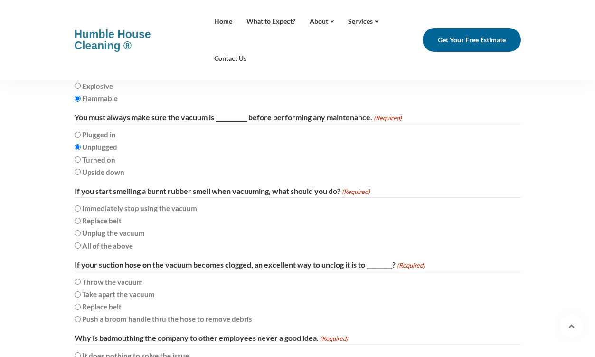
click at [116, 245] on label "All of the above" at bounding box center [107, 245] width 51 height 11
click at [81, 245] on input "All of the above" at bounding box center [78, 245] width 6 height 6
radio input "true"
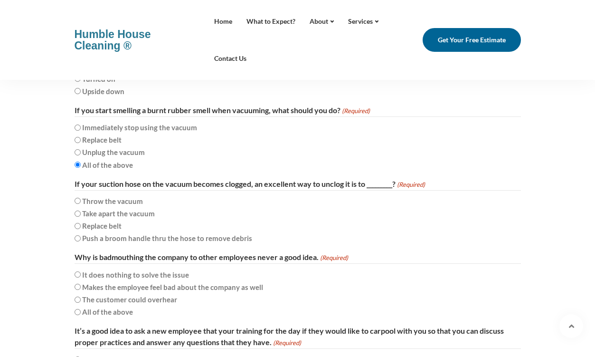
scroll to position [3066, 0]
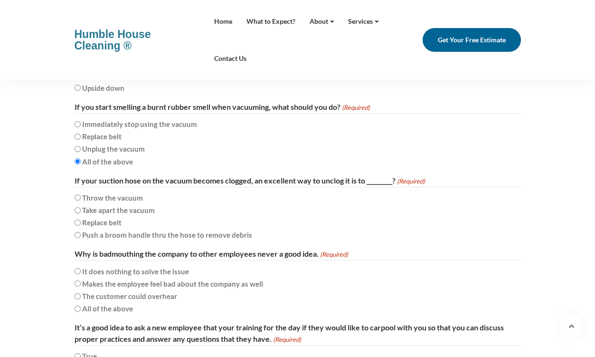
click at [112, 234] on label "Push a broom handle thru the hose to remove debris" at bounding box center [167, 234] width 170 height 11
click at [81, 234] on input "Push a broom handle thru the hose to remove debris" at bounding box center [78, 235] width 6 height 6
radio input "true"
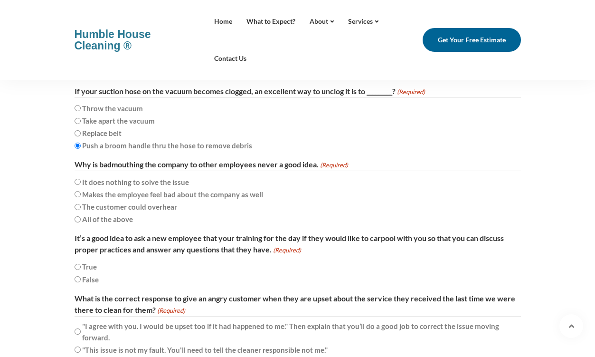
scroll to position [3156, 0]
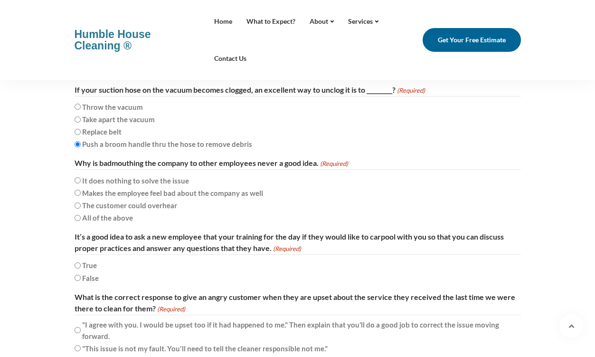
click at [119, 217] on label "All of the above" at bounding box center [107, 217] width 51 height 11
click at [81, 217] on input "All of the above" at bounding box center [78, 218] width 6 height 6
radio input "true"
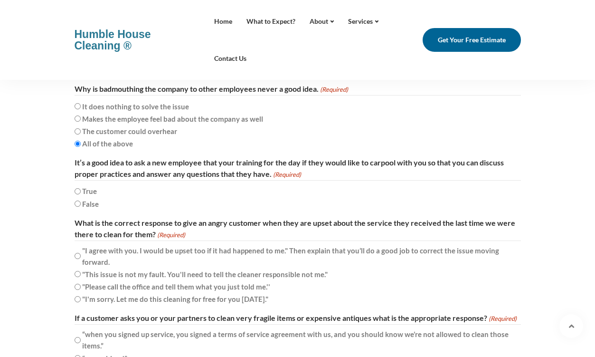
scroll to position [3234, 0]
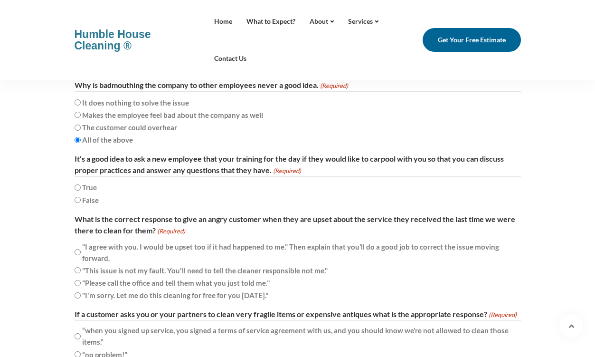
click at [79, 186] on input "True" at bounding box center [78, 187] width 6 height 6
radio input "true"
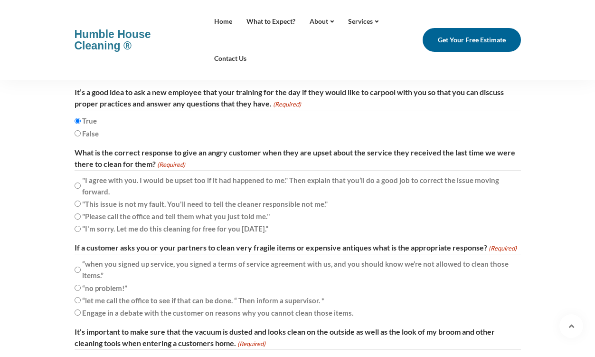
scroll to position [3302, 0]
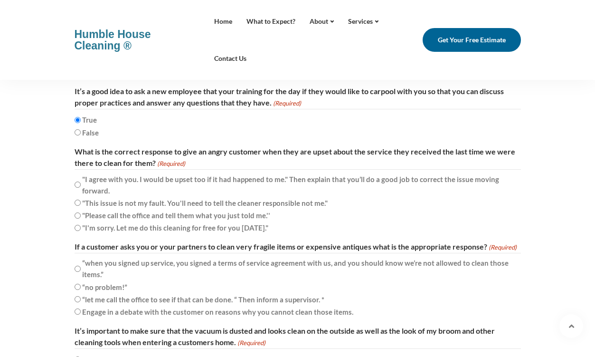
click at [247, 178] on label ""I agree with you. I would be upset too if it had happened to me." Then explain…" at bounding box center [297, 184] width 431 height 23
click at [81, 181] on input ""I agree with you. I would be upset too if it had happened to me." Then explain…" at bounding box center [78, 184] width 6 height 6
radio input "true"
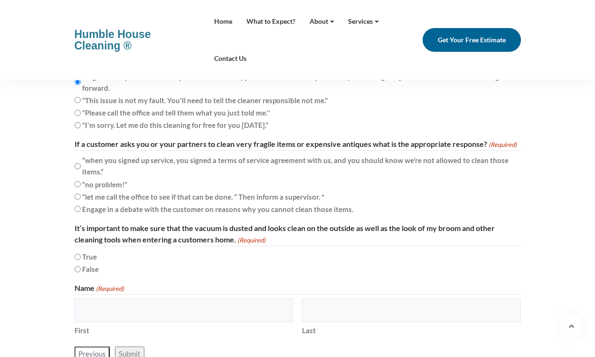
scroll to position [3405, 0]
click at [297, 193] on label "“let me call the office to see if that can be done. “ Then inform a supervisor.…" at bounding box center [203, 195] width 242 height 11
click at [81, 193] on input "“let me call the office to see if that can be done. “ Then inform a supervisor.…" at bounding box center [78, 195] width 6 height 6
radio input "true"
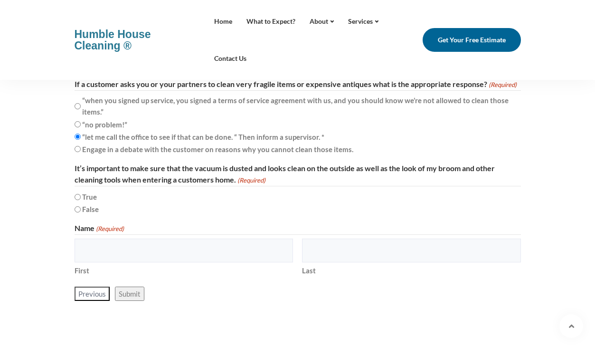
scroll to position [3465, 0]
click at [77, 195] on input "True" at bounding box center [78, 196] width 6 height 6
radio input "true"
click at [129, 252] on input "First" at bounding box center [184, 250] width 219 height 24
type input "Jaelyn"
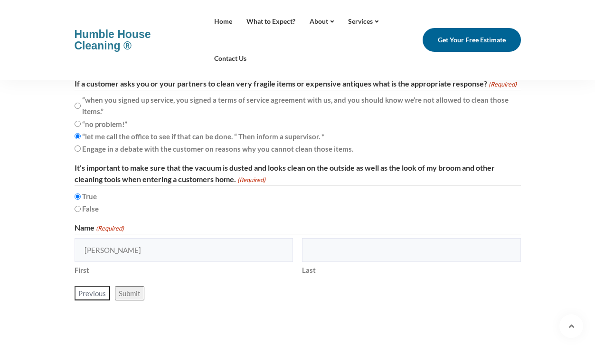
click at [319, 245] on input "Last" at bounding box center [411, 250] width 219 height 24
type input "Robinson"
click at [123, 296] on input "Submit" at bounding box center [129, 293] width 29 height 14
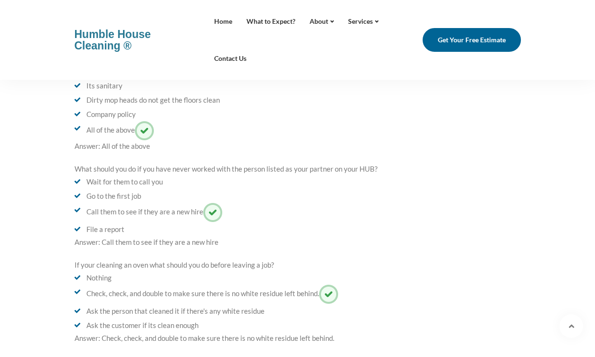
scroll to position [975, 0]
